Goal: Find specific page/section: Find specific page/section

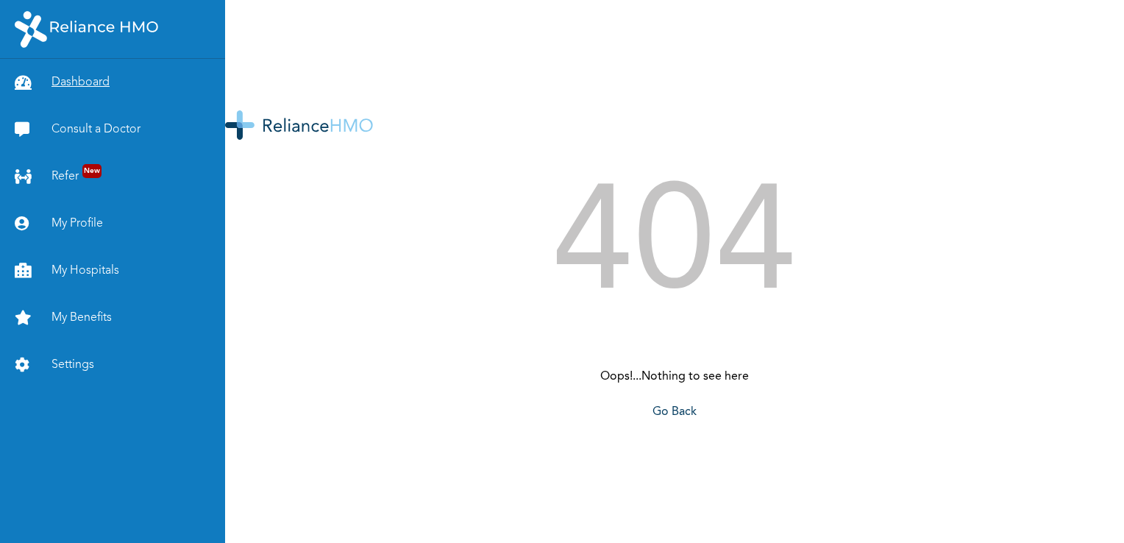
click at [76, 79] on link "Dashboard" at bounding box center [112, 82] width 225 height 47
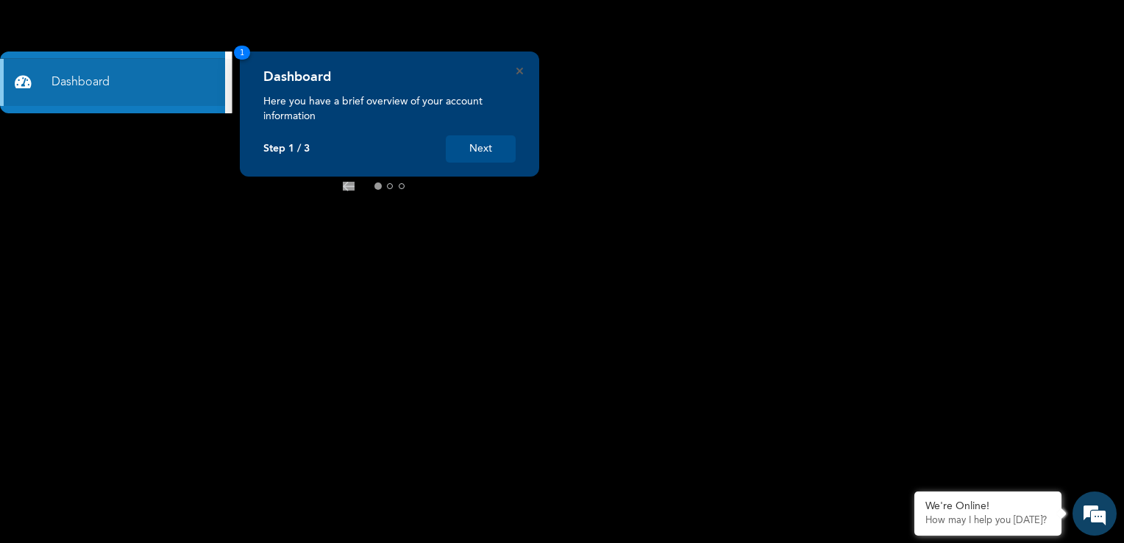
click at [435, 182] on icon at bounding box center [431, 187] width 12 height 10
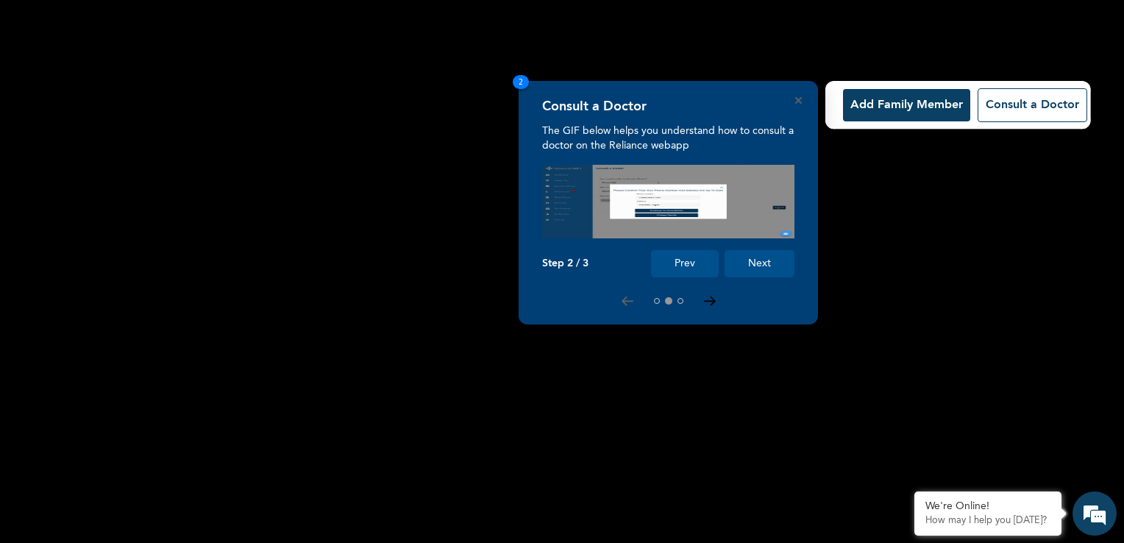
click at [712, 299] on icon at bounding box center [709, 301] width 10 height 8
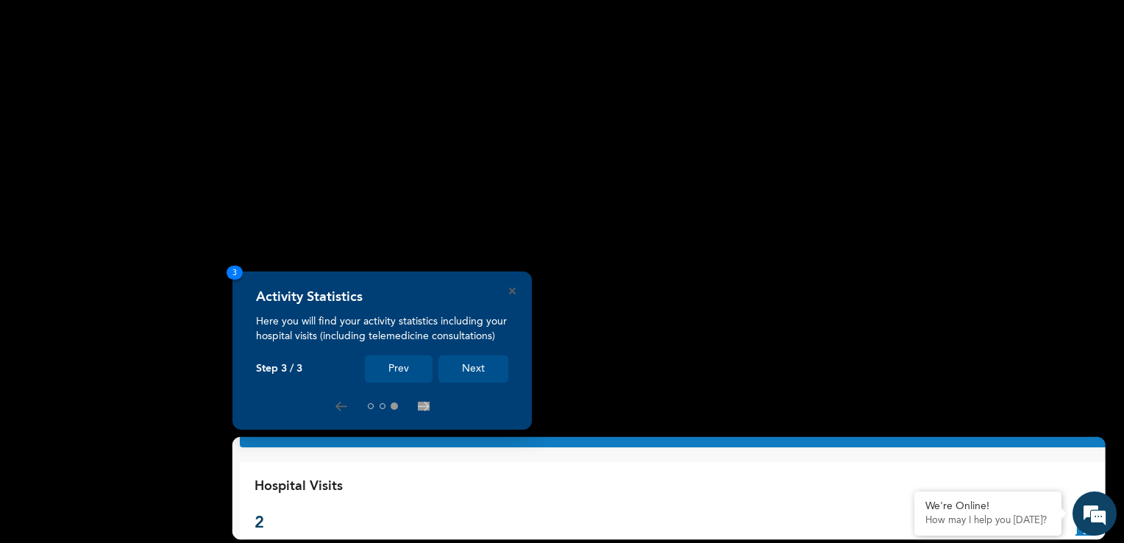
click at [477, 372] on button "Next" at bounding box center [473, 368] width 70 height 27
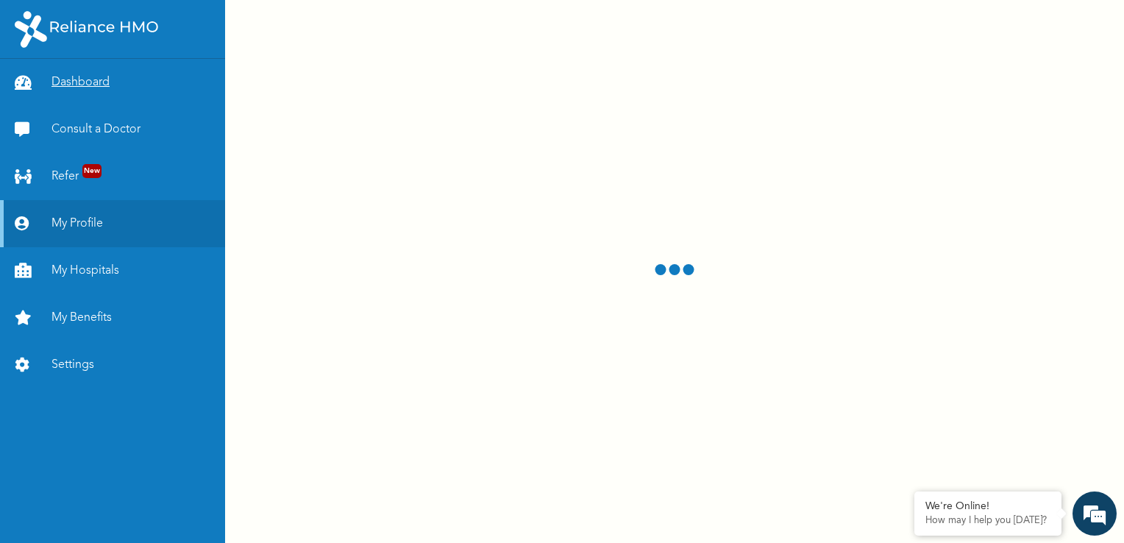
click at [68, 83] on link "Dashboard" at bounding box center [112, 82] width 225 height 47
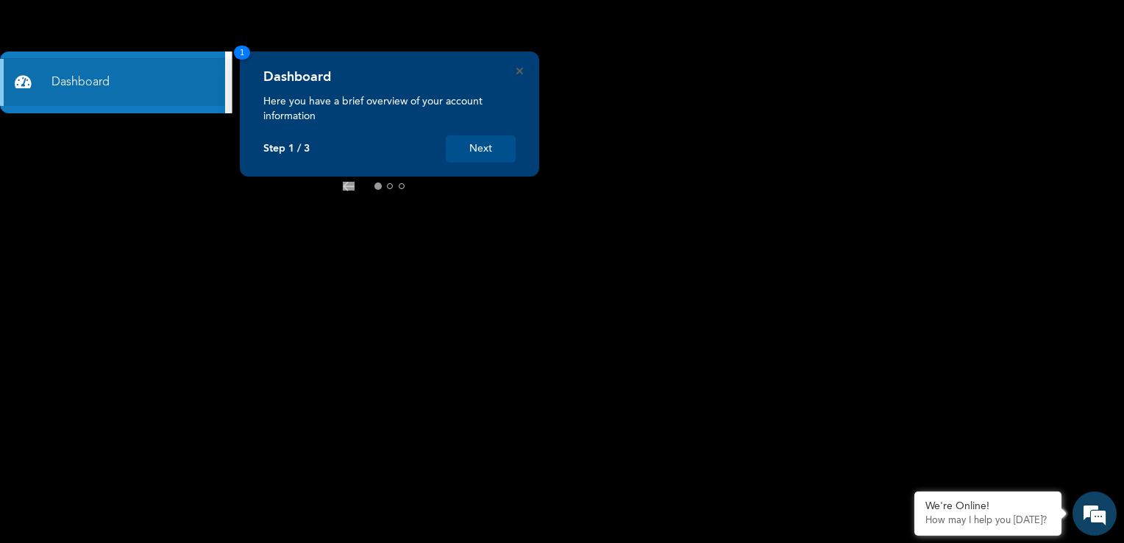
click at [431, 187] on icon at bounding box center [431, 187] width 12 height 10
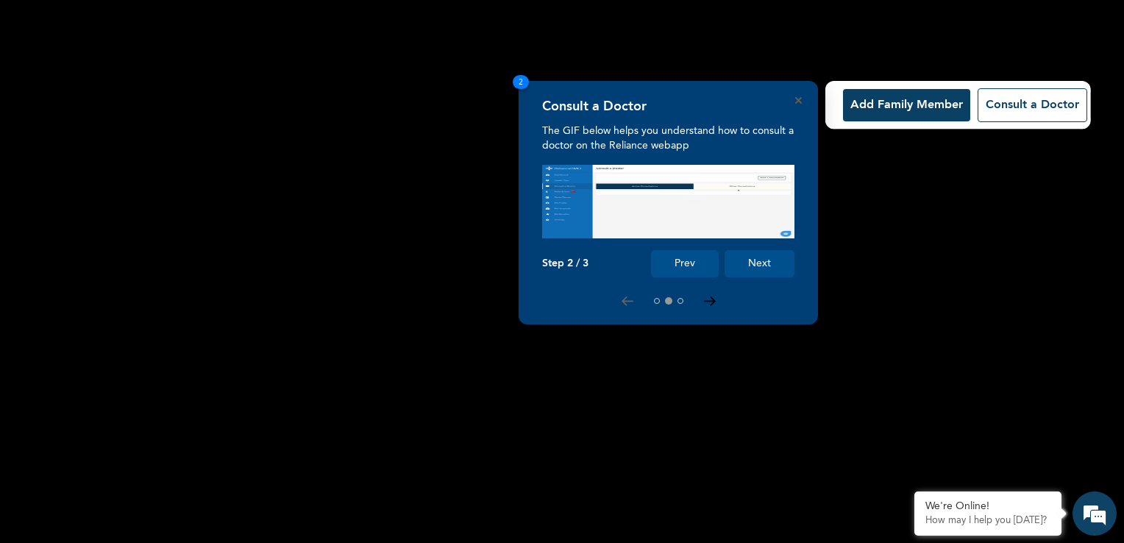
click at [709, 302] on icon at bounding box center [709, 301] width 10 height 8
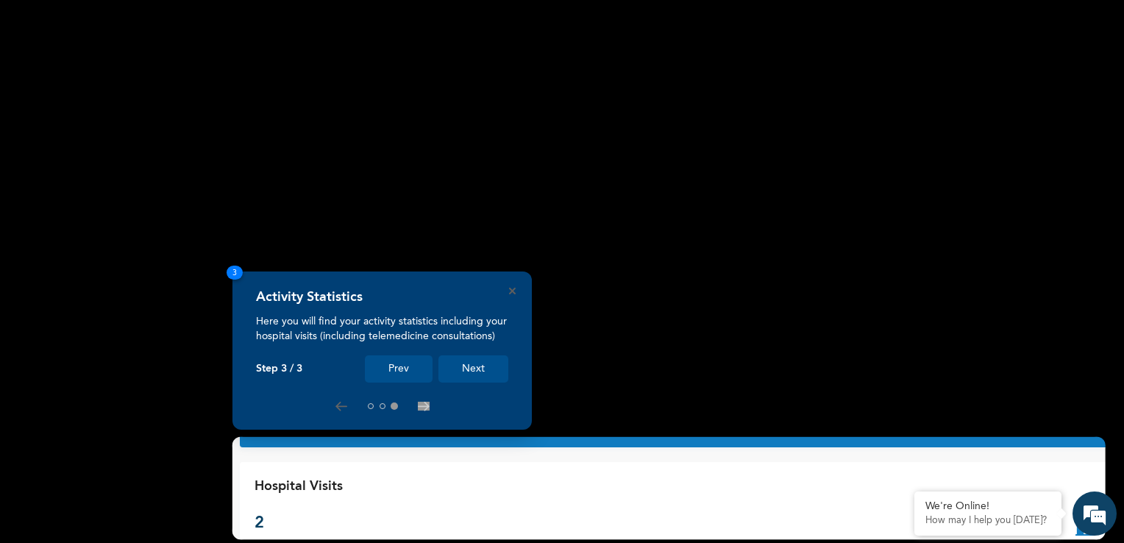
click at [477, 369] on button "Next" at bounding box center [473, 368] width 70 height 27
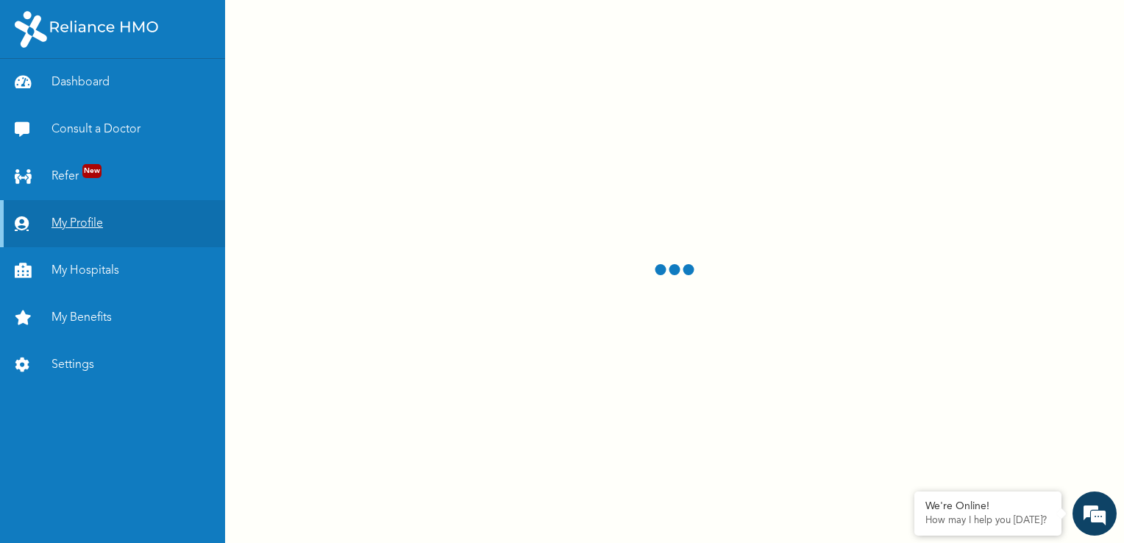
click at [82, 225] on link "My Profile" at bounding box center [112, 223] width 225 height 47
click at [82, 79] on link "Dashboard" at bounding box center [112, 82] width 225 height 47
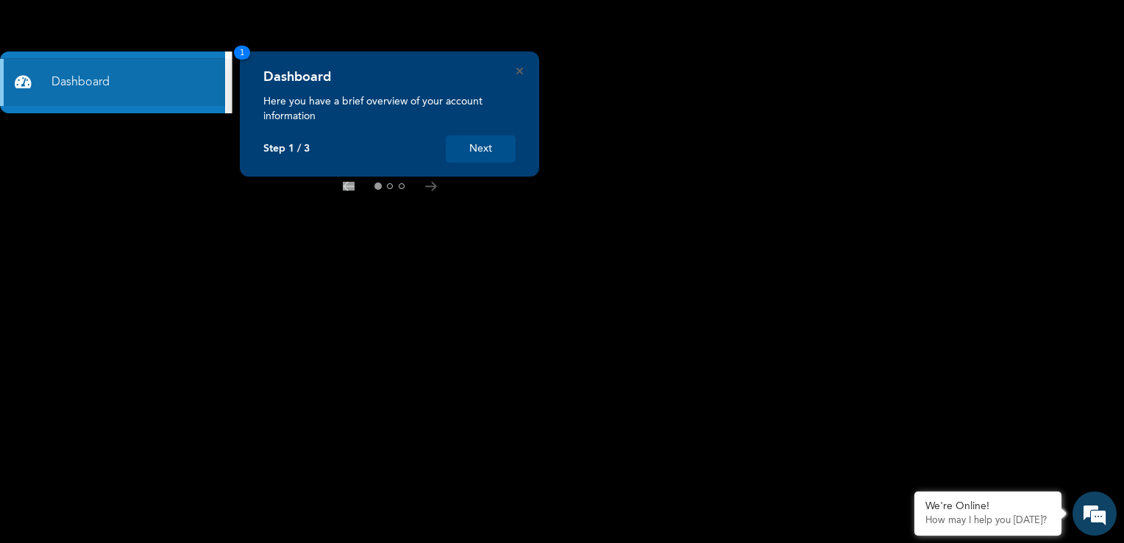
click at [479, 143] on button "Next" at bounding box center [481, 148] width 70 height 27
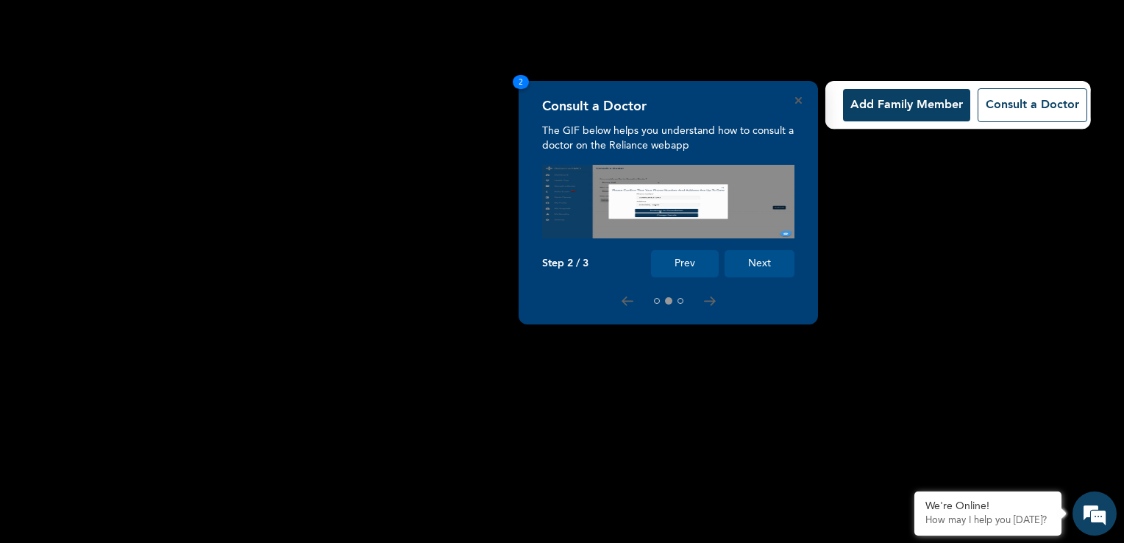
click at [757, 263] on button "Next" at bounding box center [760, 263] width 70 height 27
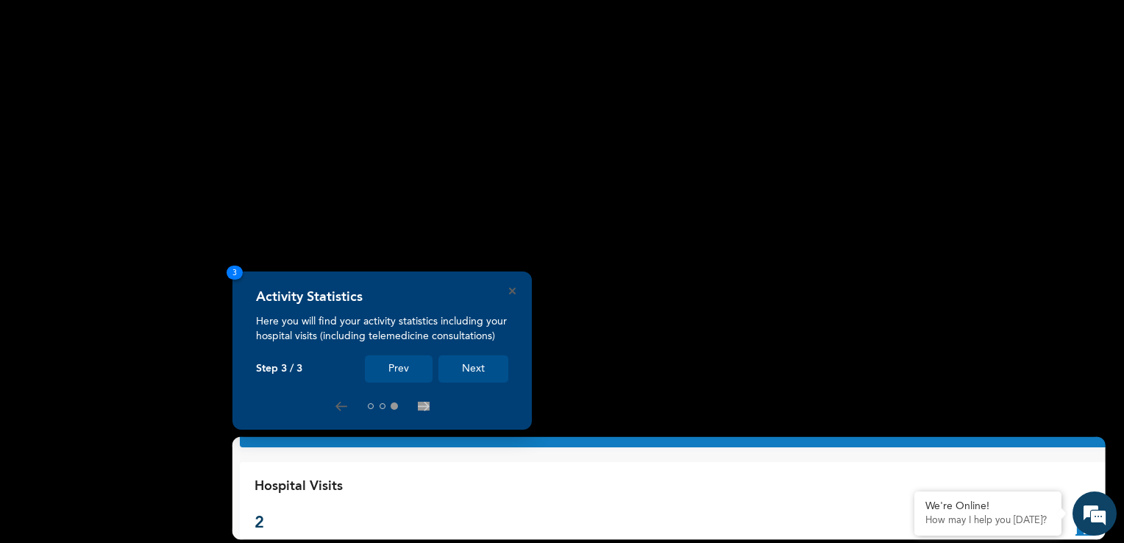
click at [469, 370] on button "Next" at bounding box center [473, 368] width 70 height 27
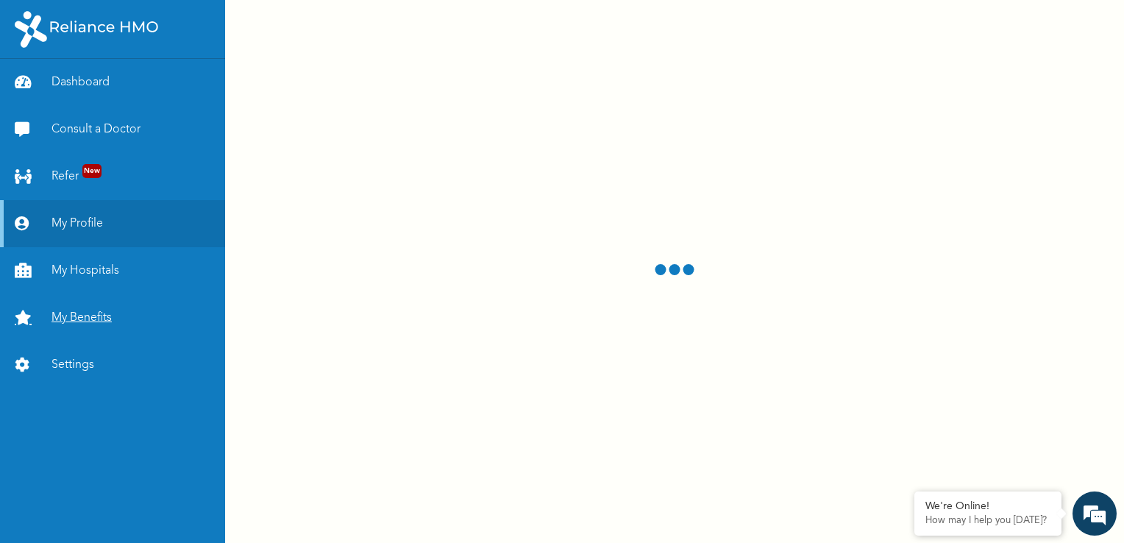
click at [77, 319] on link "My Benefits" at bounding box center [112, 317] width 225 height 47
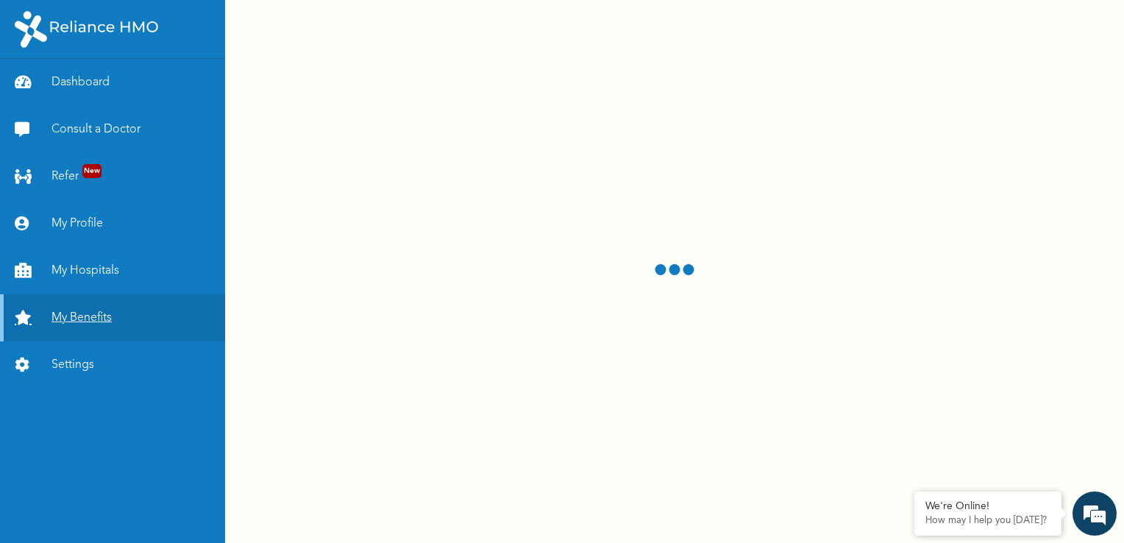
click at [87, 317] on link "My Benefits" at bounding box center [112, 317] width 225 height 47
